Goal: Information Seeking & Learning: Check status

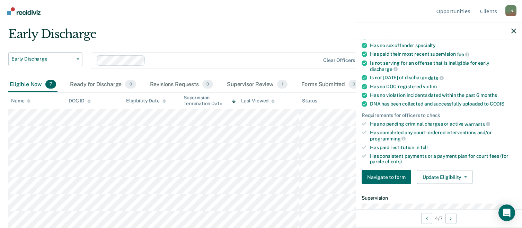
scroll to position [118, 0]
